Goal: Information Seeking & Learning: Learn about a topic

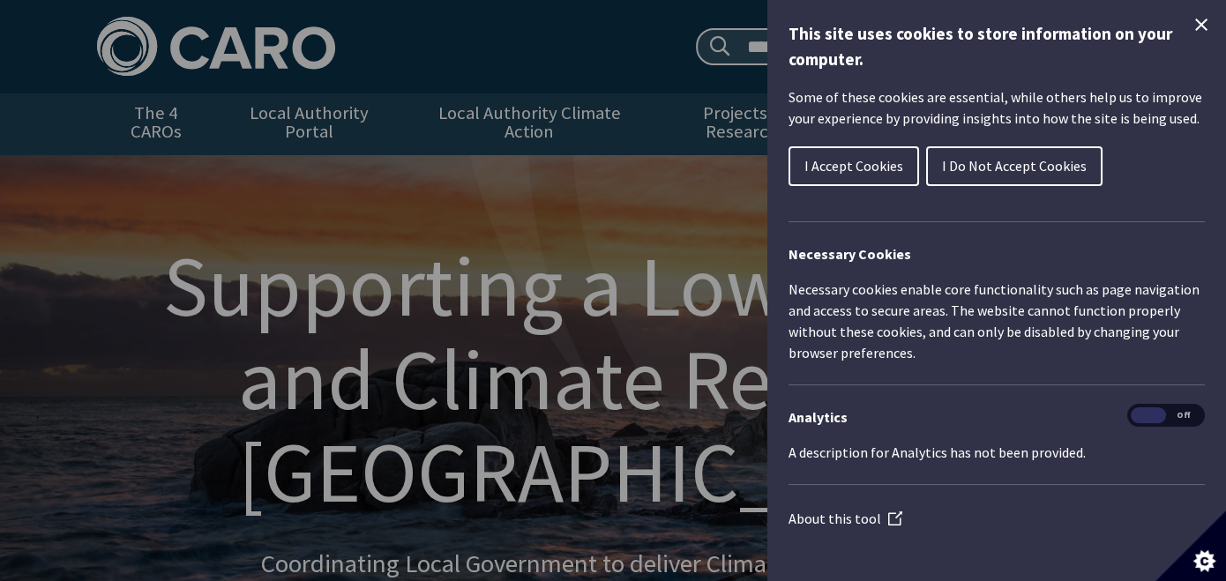
click at [984, 164] on span "I Do Not Accept Cookies" at bounding box center [1014, 166] width 145 height 18
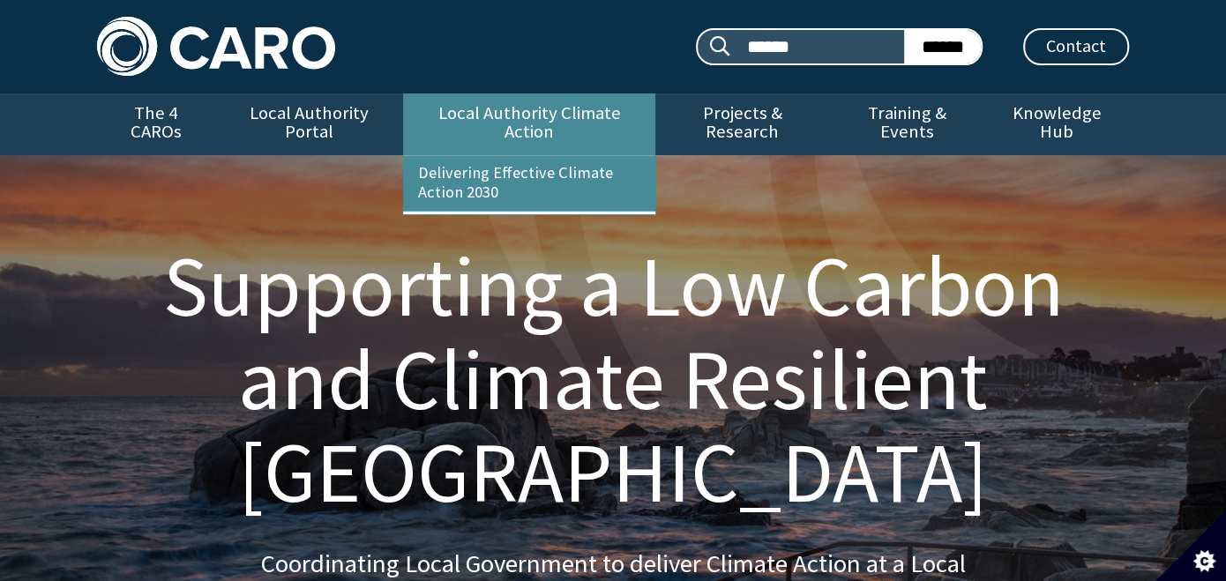
click at [507, 108] on link "Local Authority Climate Action" at bounding box center [528, 124] width 251 height 62
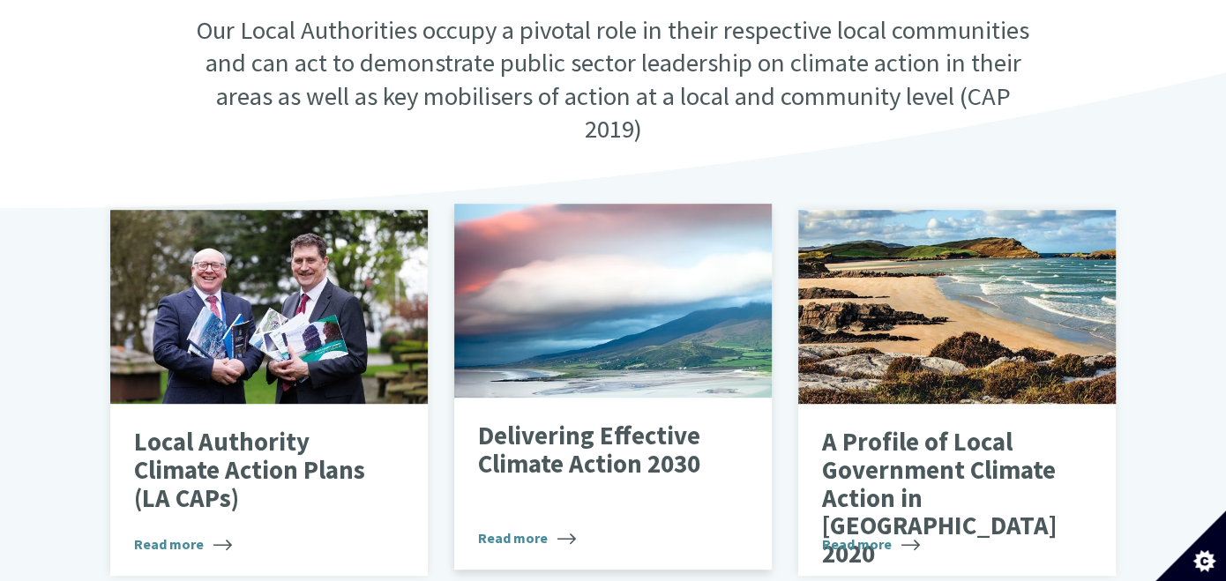
scroll to position [528, 0]
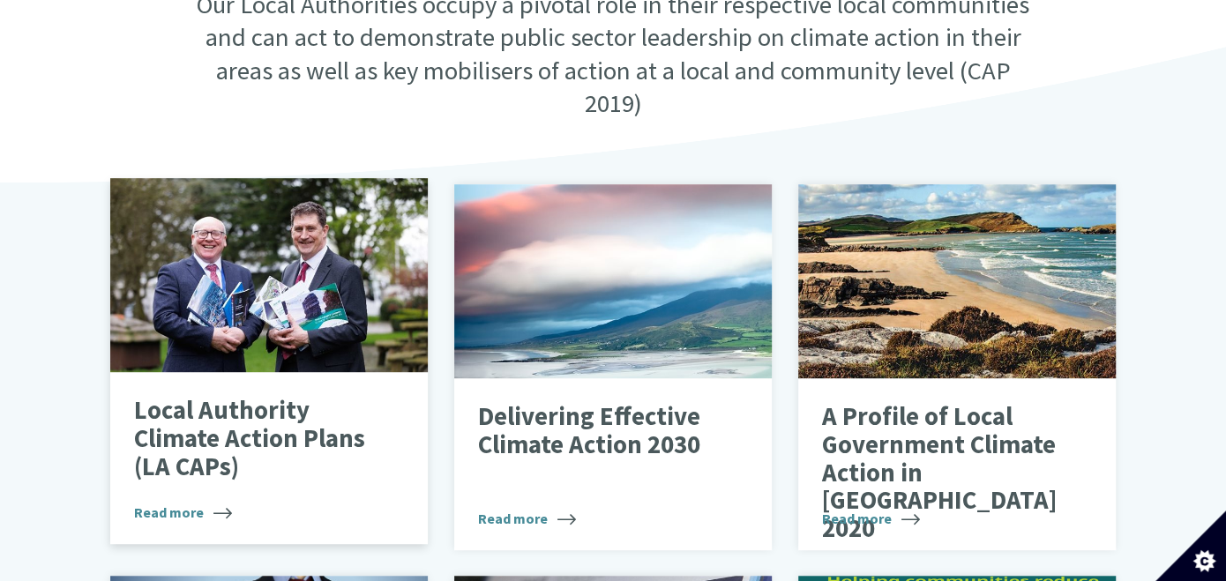
click at [161, 502] on span "Read more" at bounding box center [183, 512] width 98 height 21
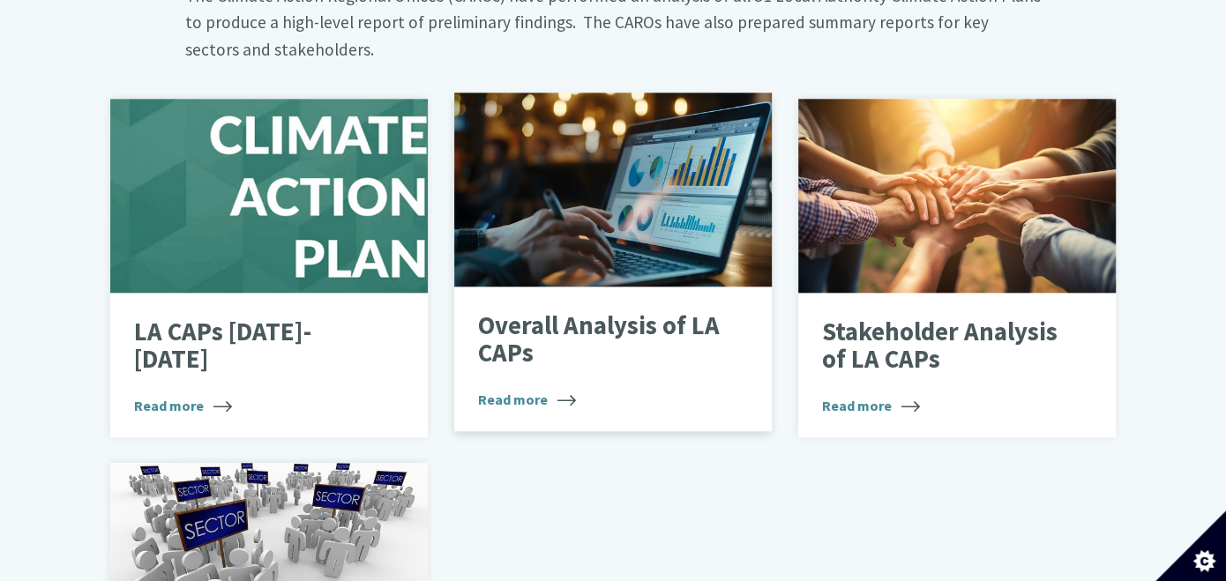
scroll to position [1058, 0]
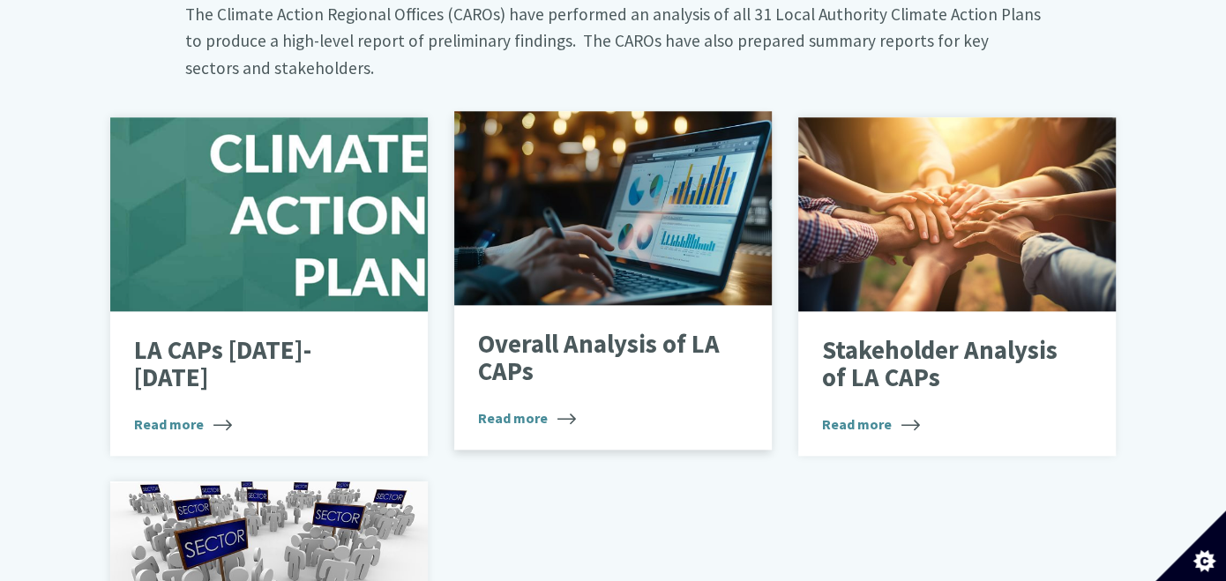
click at [519, 407] on span "Read more" at bounding box center [527, 417] width 98 height 21
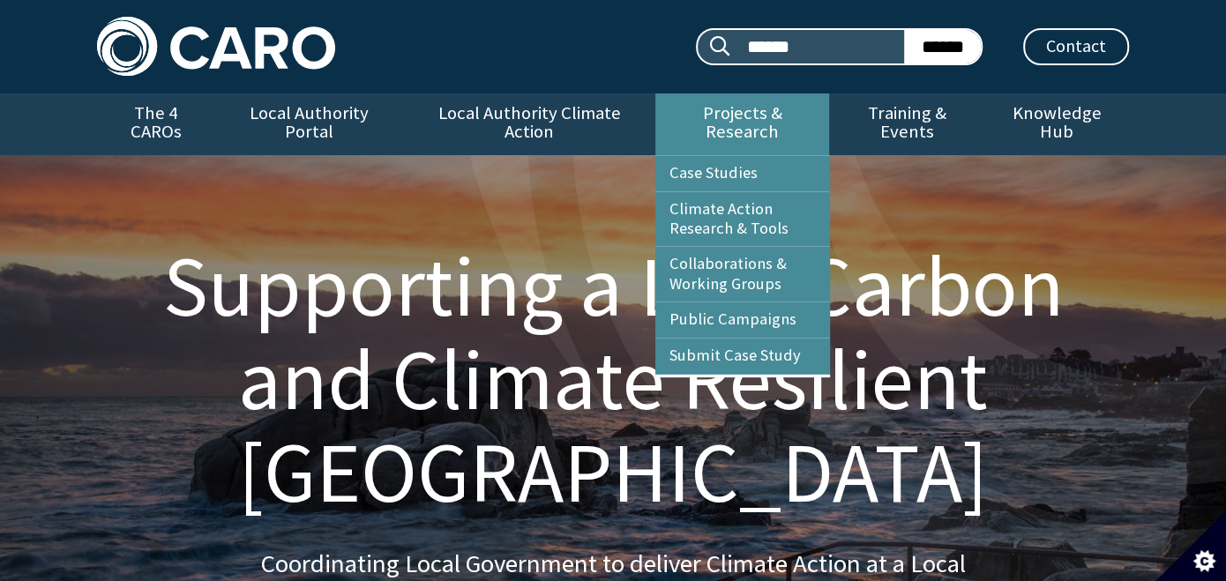
click at [729, 111] on link "Projects & Research" at bounding box center [742, 124] width 175 height 62
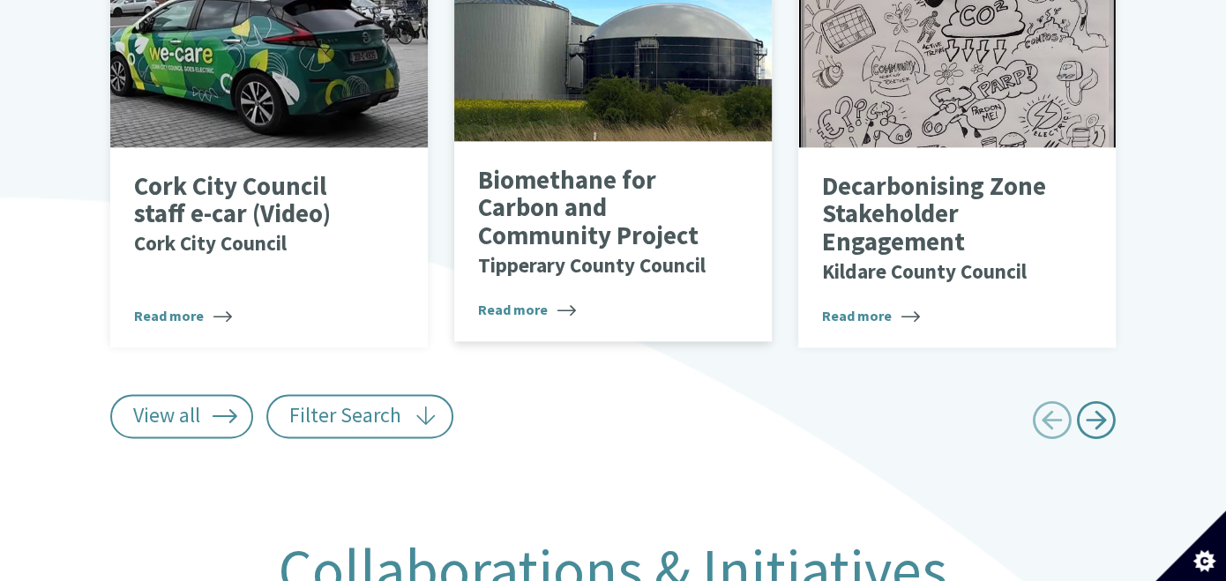
scroll to position [1411, 0]
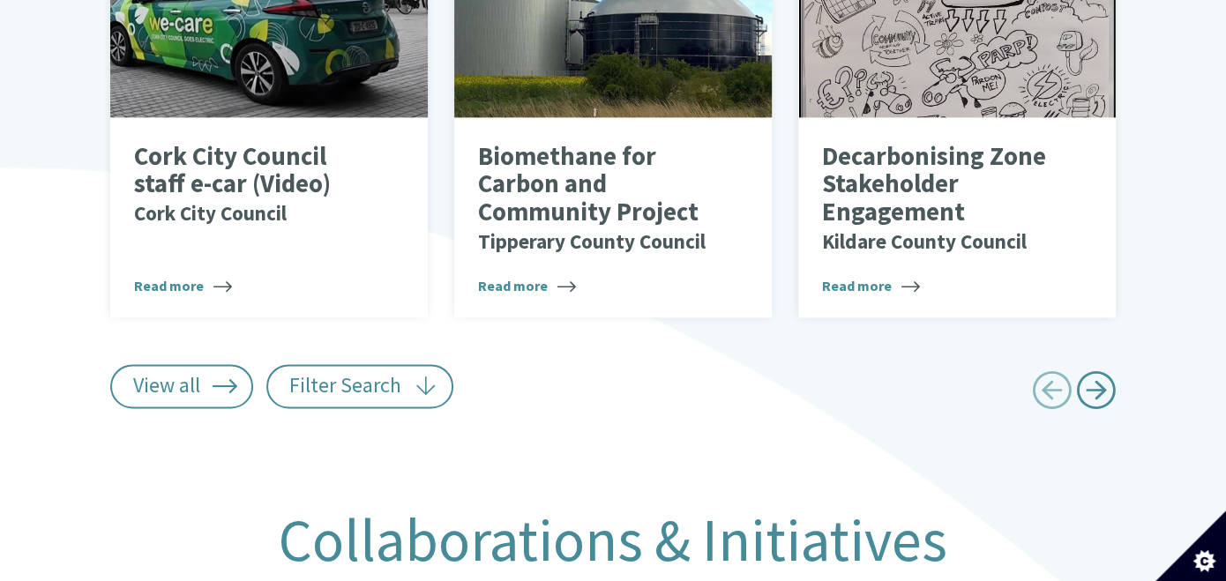
click at [1113, 370] on span "Next page" at bounding box center [1096, 390] width 40 height 40
type input "******"
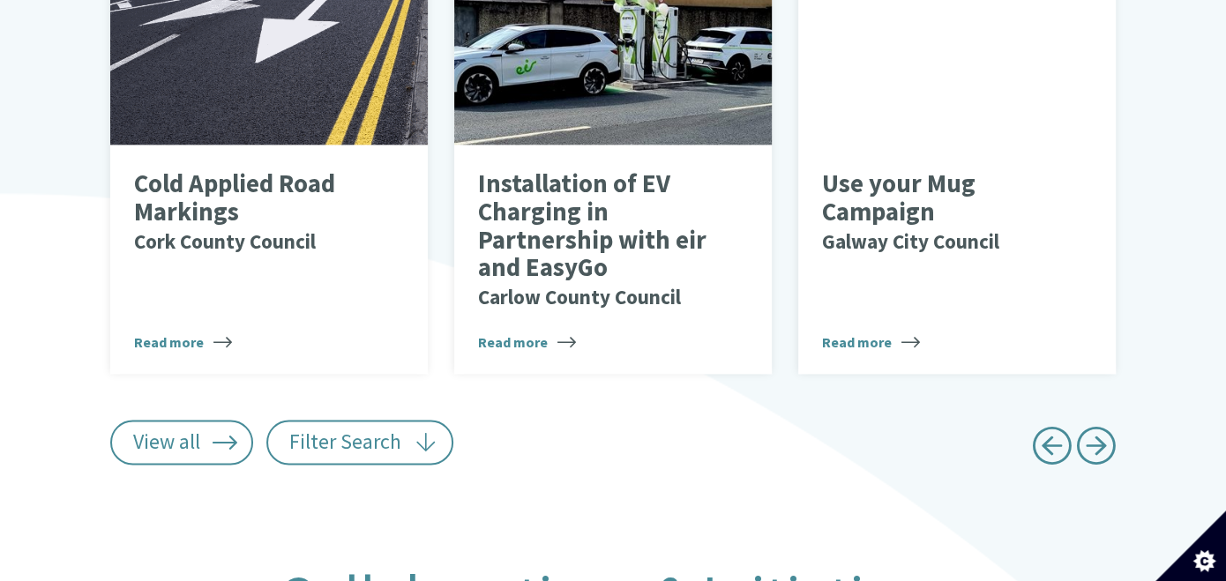
scroll to position [1234, 0]
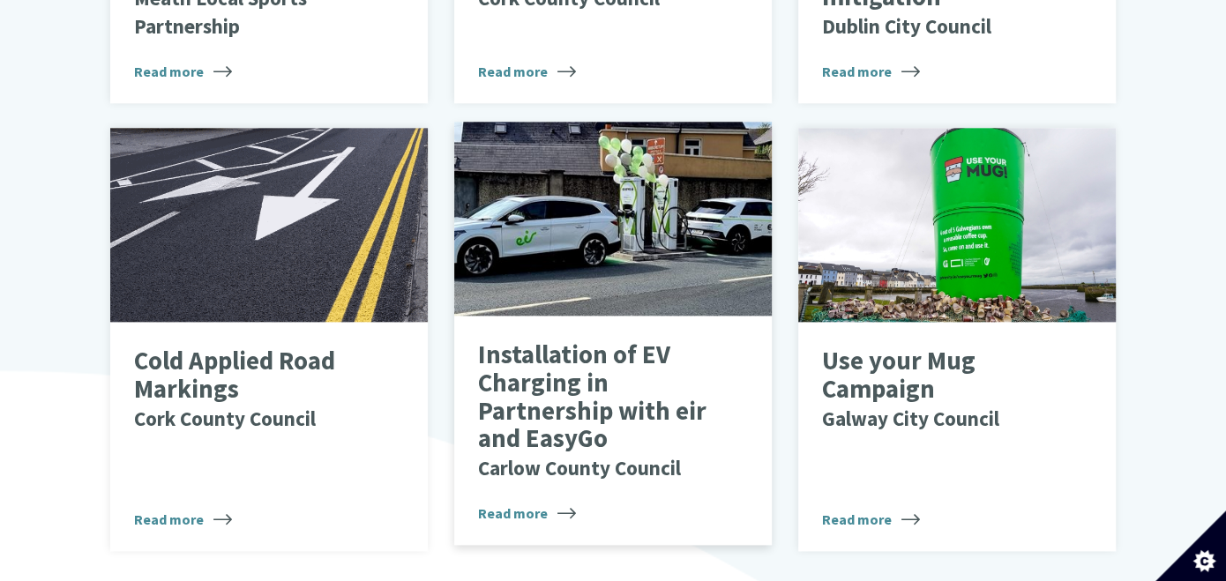
click at [515, 503] on span "Read more" at bounding box center [527, 513] width 98 height 21
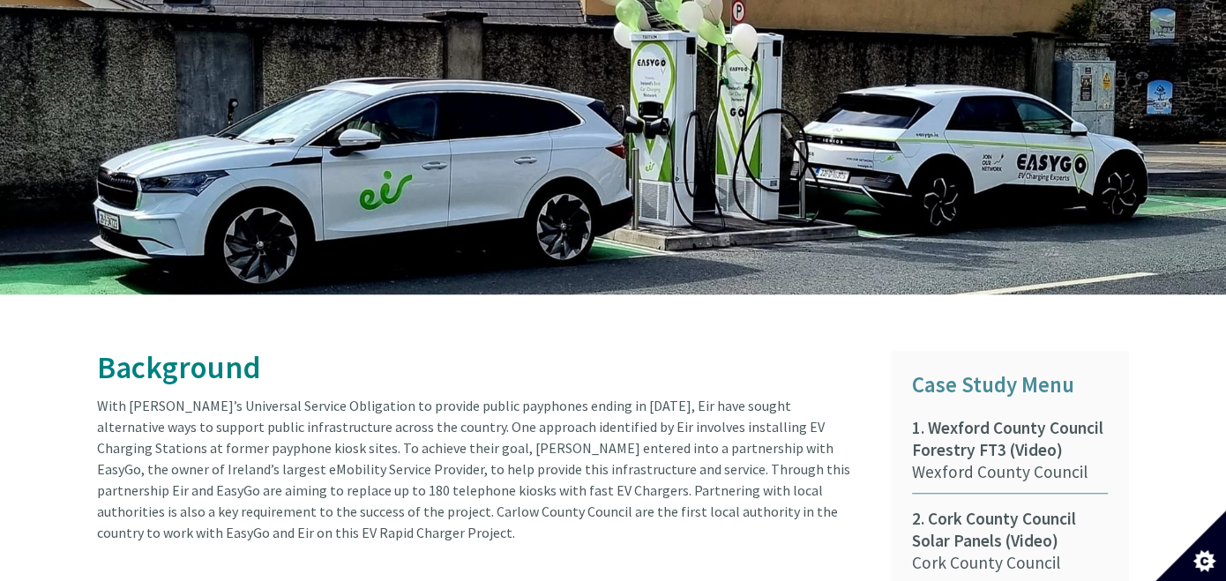
scroll to position [353, 0]
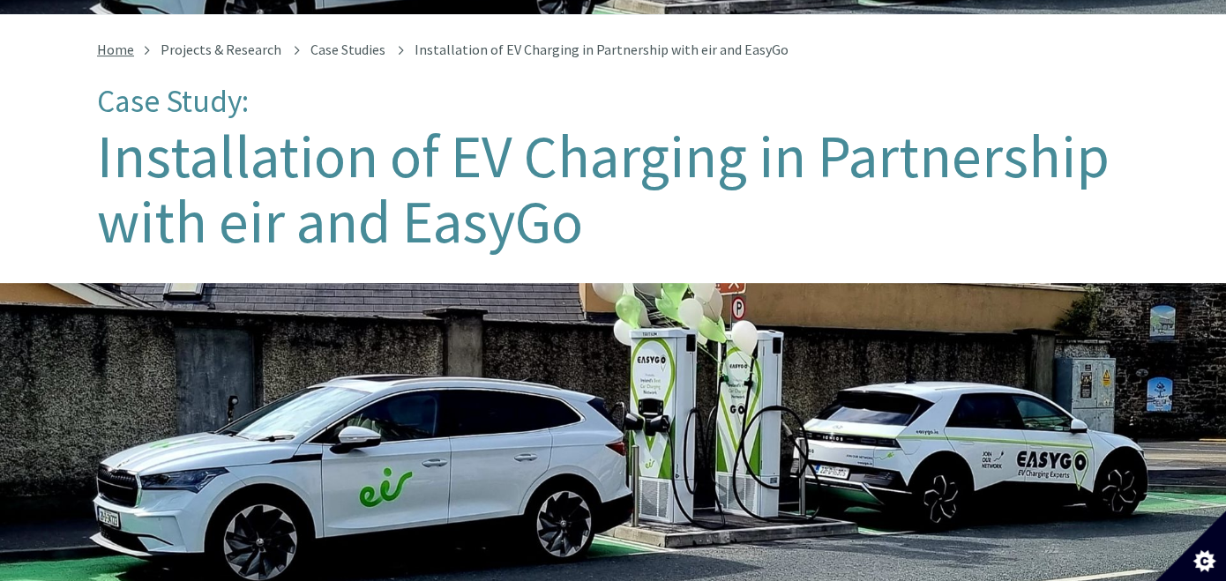
click at [113, 41] on link "Home" at bounding box center [115, 50] width 37 height 18
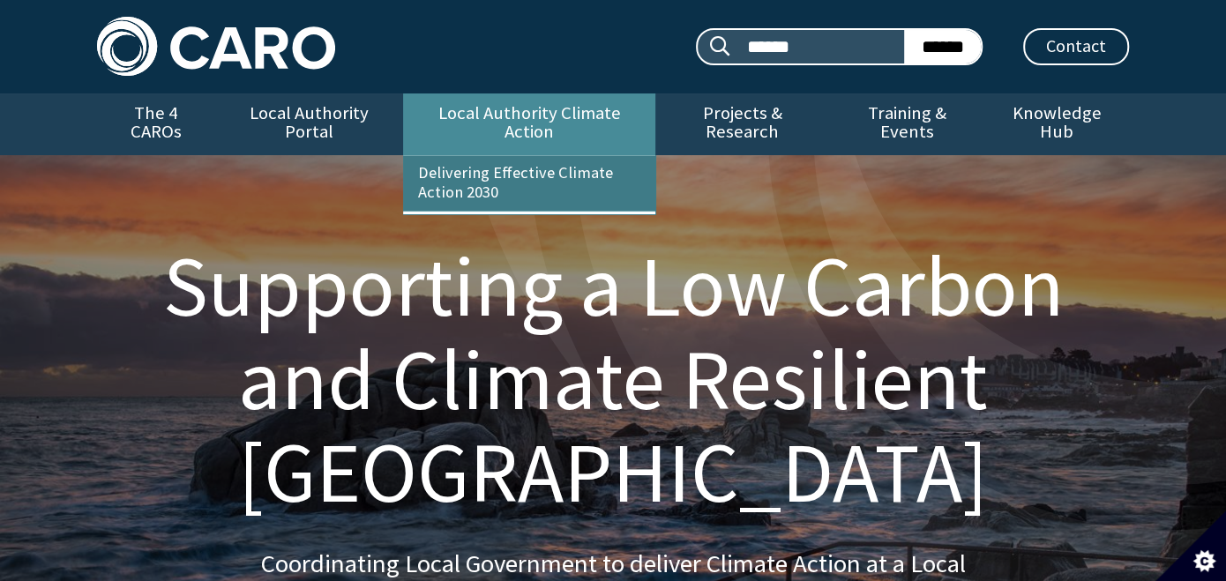
click at [480, 156] on link "Delivering Effective Climate Action 2030" at bounding box center [528, 183] width 251 height 55
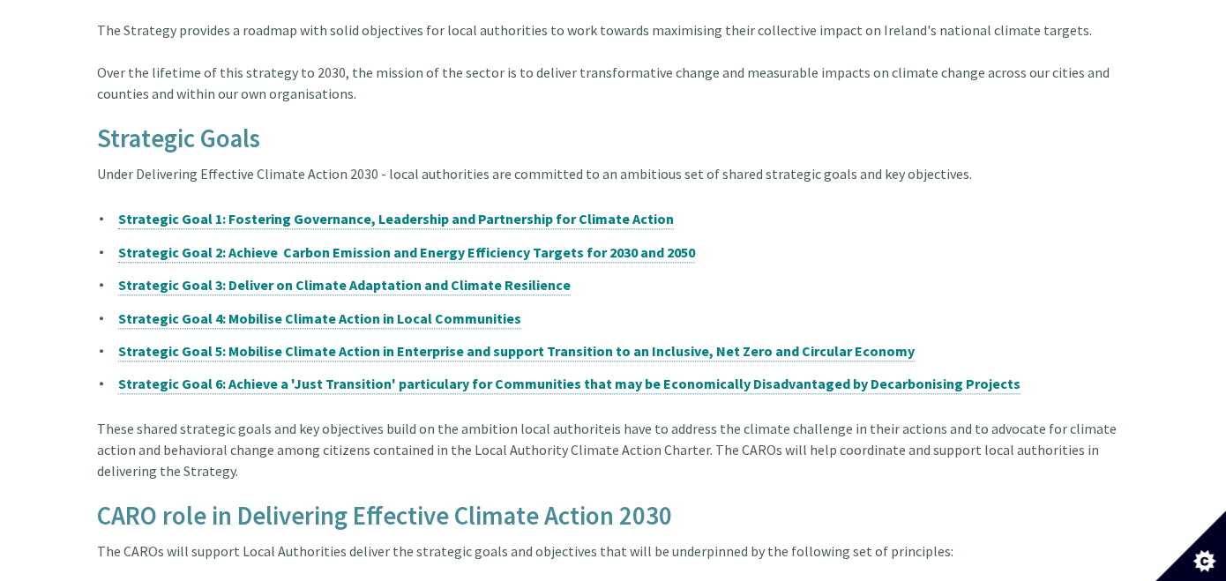
scroll to position [353, 0]
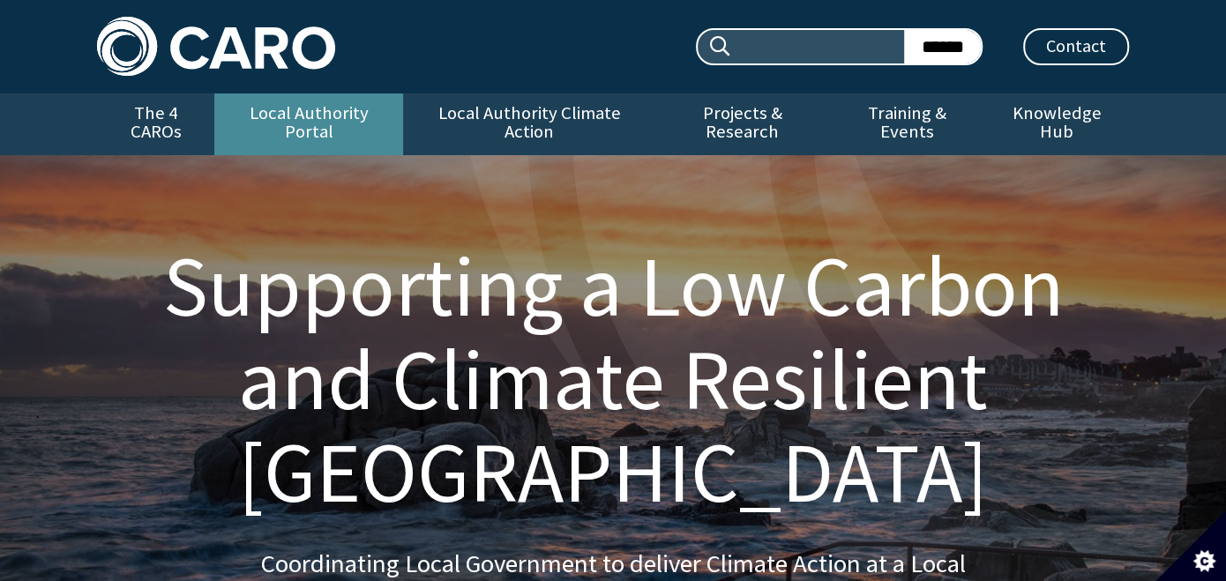
click at [326, 123] on link "Local Authority Portal" at bounding box center [308, 124] width 189 height 62
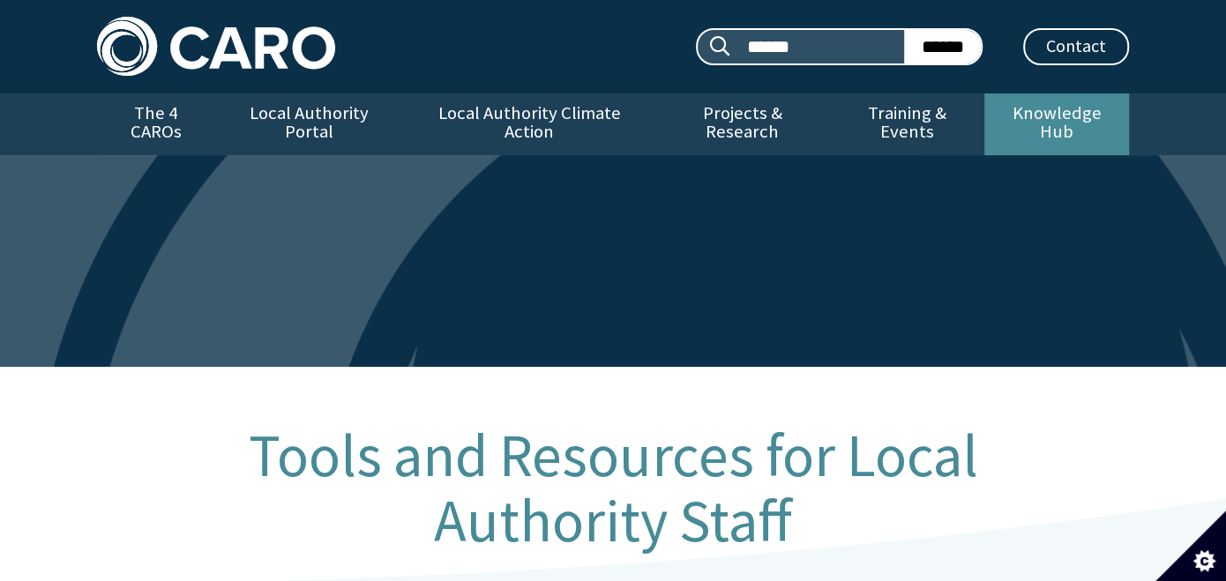
click at [1025, 123] on link "Knowledge Hub" at bounding box center [1056, 124] width 145 height 62
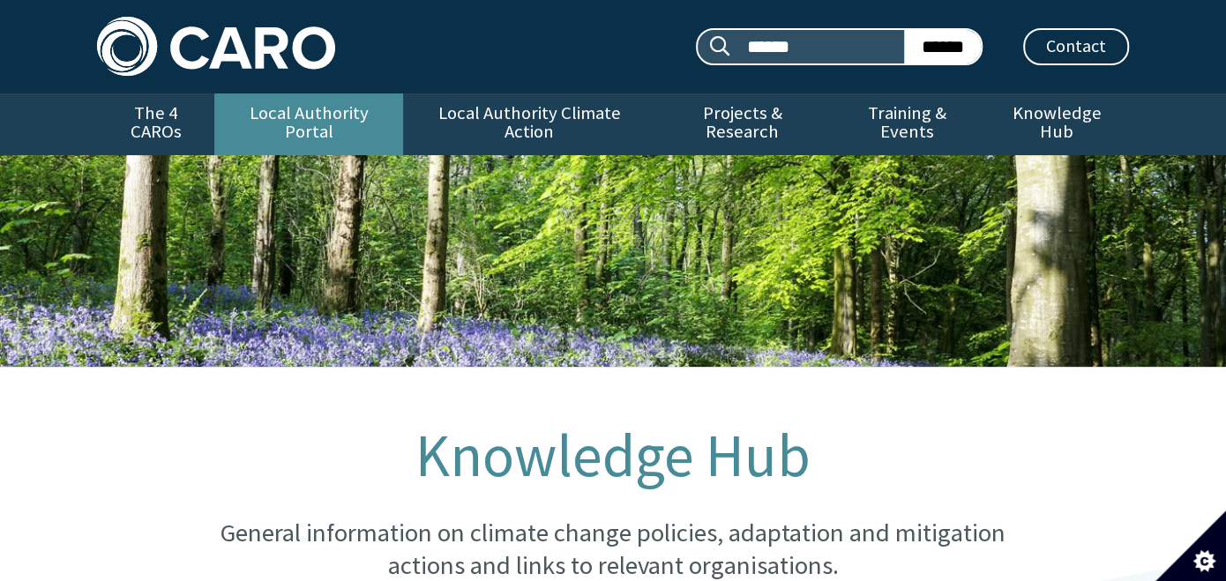
click at [337, 118] on link "Local Authority Portal" at bounding box center [308, 124] width 189 height 62
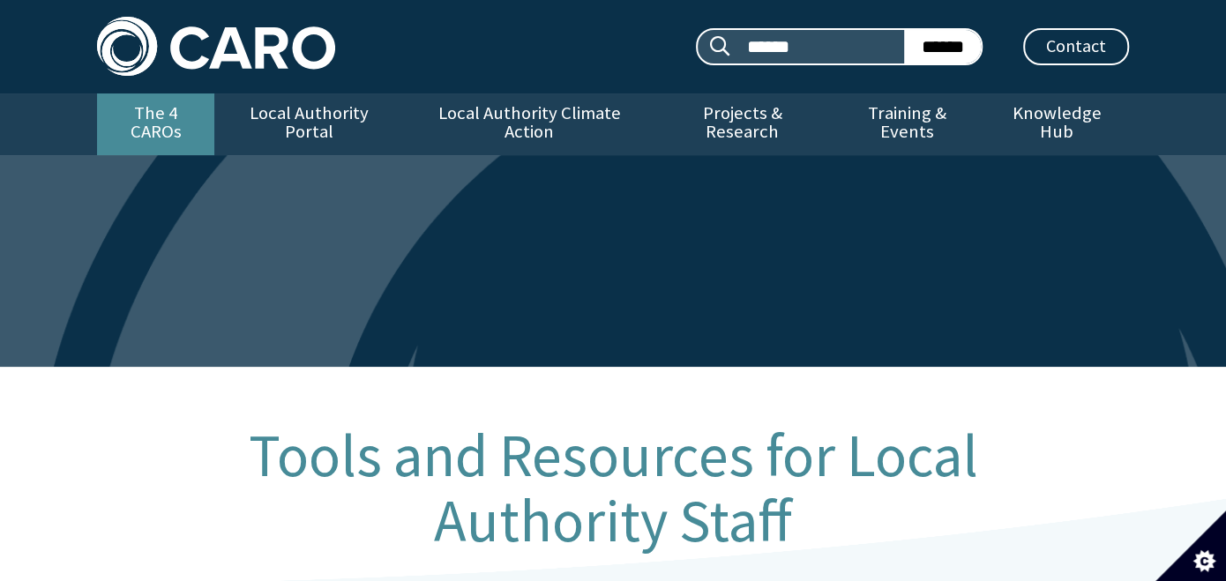
click at [175, 116] on link "The 4 CAROs" at bounding box center [155, 124] width 117 height 62
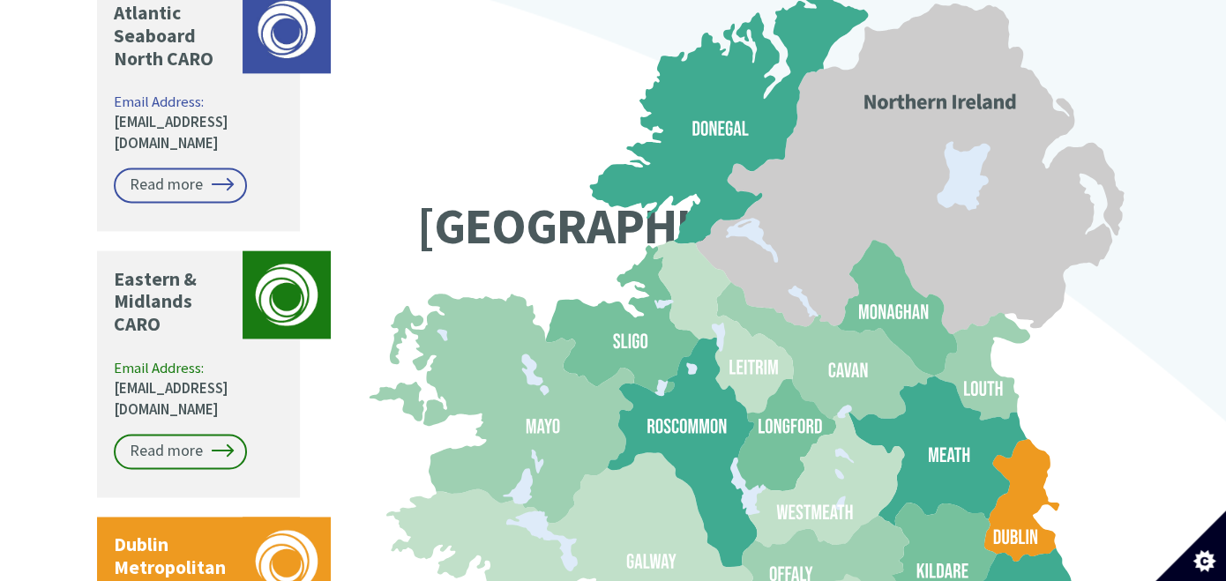
scroll to position [1498, 0]
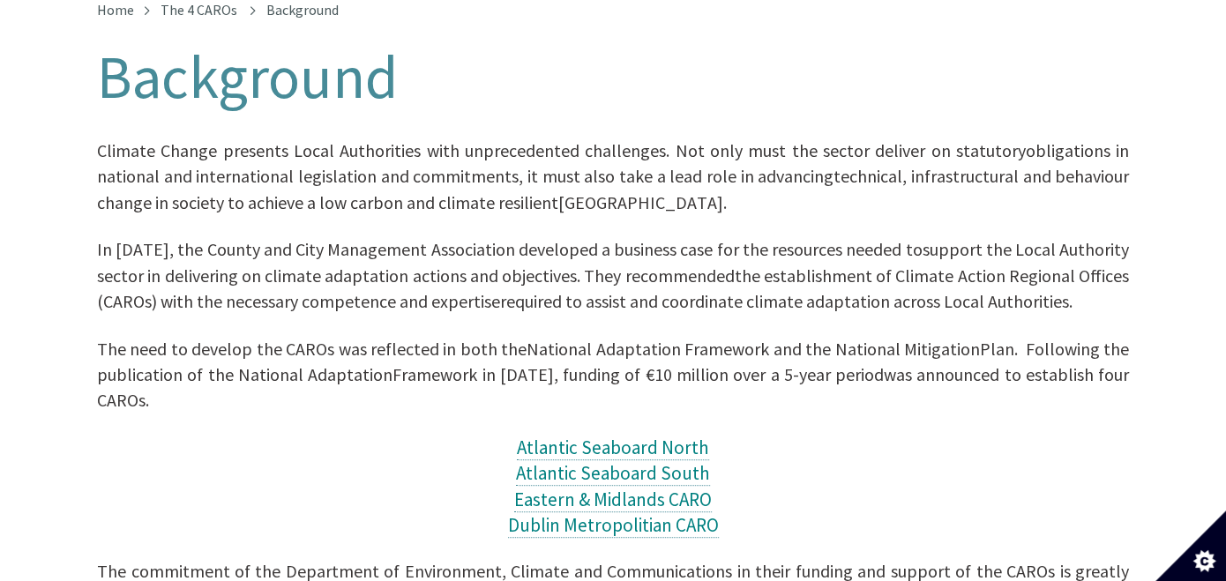
scroll to position [139, 0]
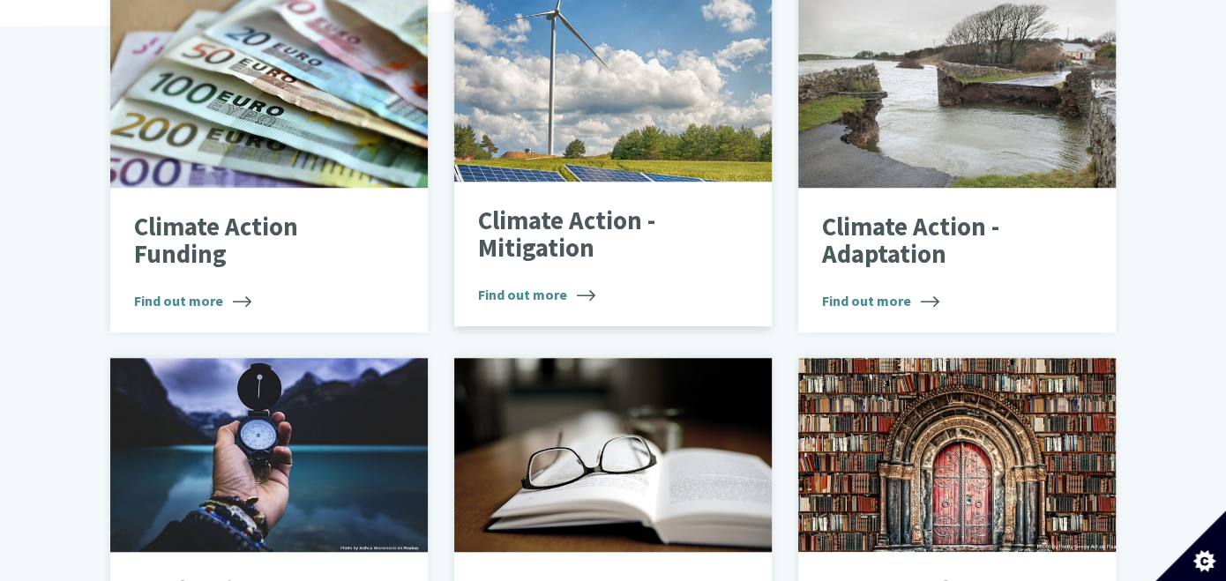
scroll to position [970, 0]
